Goal: Obtain resource: Obtain resource

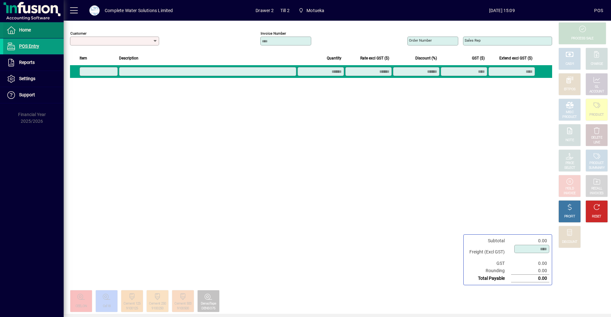
click at [31, 32] on span at bounding box center [33, 30] width 60 height 15
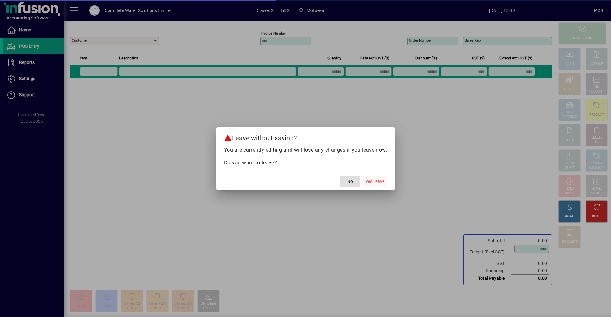
click at [377, 181] on span "Yes, leave" at bounding box center [374, 181] width 19 height 7
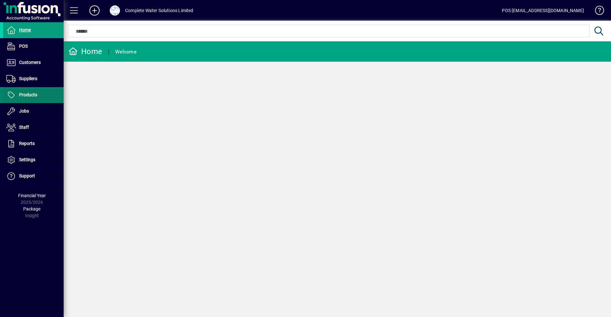
click at [32, 93] on span "Products" at bounding box center [28, 94] width 18 height 5
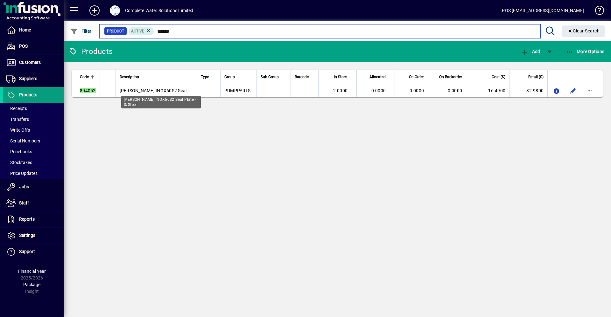
type input "******"
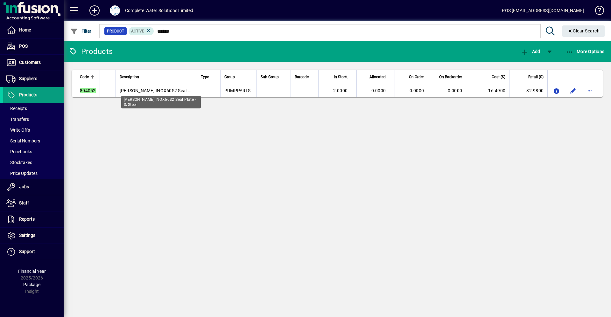
click at [196, 90] on span "[PERSON_NAME] INOX60S2 Seal Plate - S/Steel" at bounding box center [168, 90] width 97 height 5
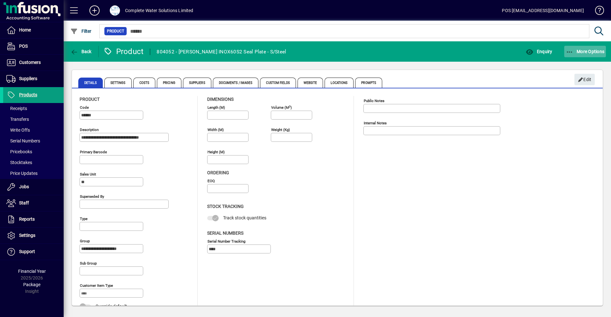
click at [592, 50] on span "More Options" at bounding box center [585, 51] width 39 height 5
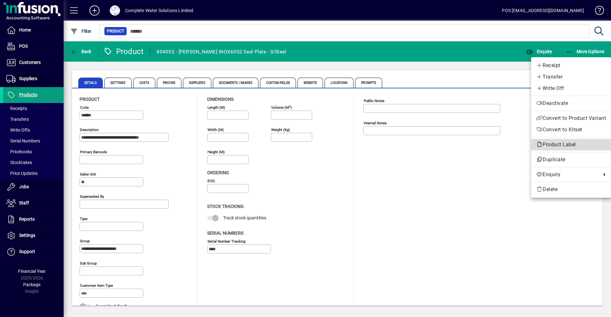
click at [556, 146] on span "Product Label" at bounding box center [557, 145] width 43 height 6
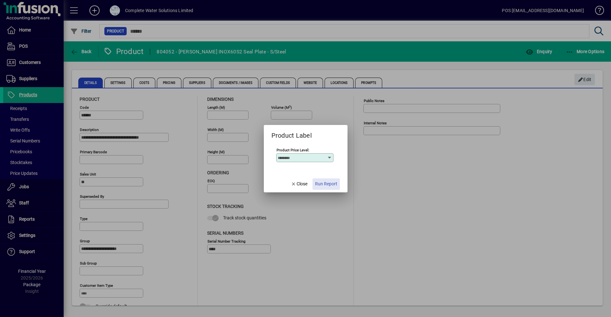
click at [328, 181] on span "Run Report" at bounding box center [326, 184] width 22 height 7
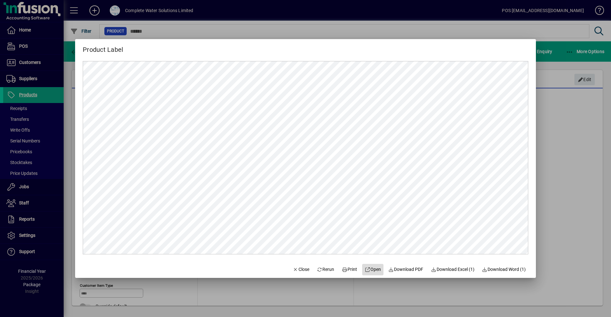
click at [366, 267] on span "Open" at bounding box center [373, 269] width 16 height 7
drag, startPoint x: 66, startPoint y: 76, endPoint x: 51, endPoint y: 60, distance: 21.6
click at [66, 75] on div at bounding box center [305, 158] width 611 height 317
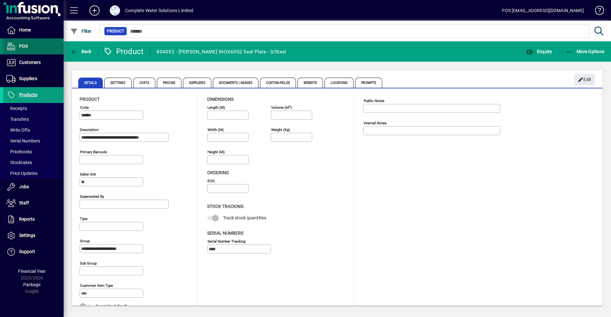
click at [29, 48] on span at bounding box center [33, 46] width 60 height 15
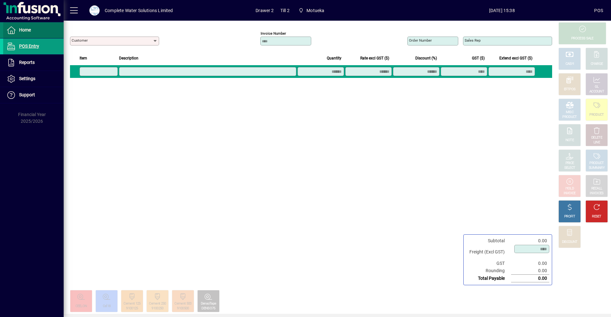
click at [19, 31] on span "Home" at bounding box center [25, 29] width 12 height 5
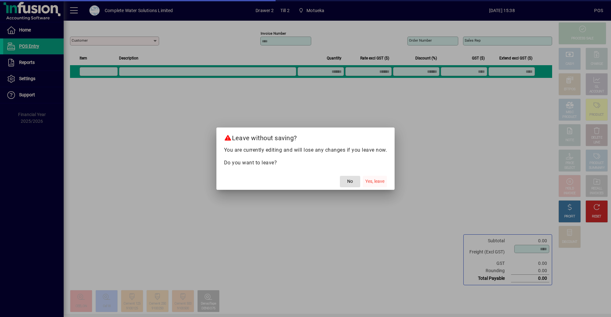
click at [381, 181] on span "Yes, leave" at bounding box center [374, 181] width 19 height 7
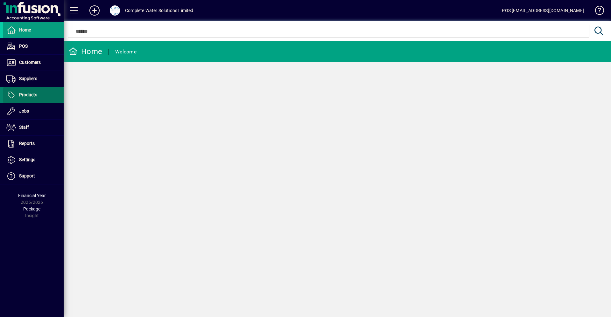
click at [34, 97] on span "Products" at bounding box center [28, 94] width 18 height 5
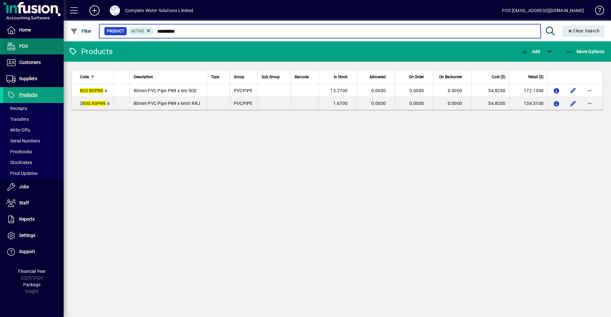
type input "*********"
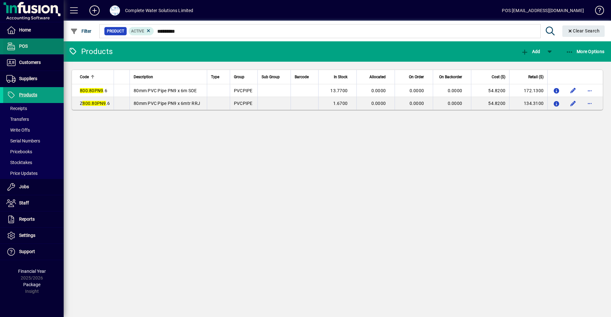
click at [32, 46] on span at bounding box center [33, 46] width 60 height 15
